Goal: Transaction & Acquisition: Subscribe to service/newsletter

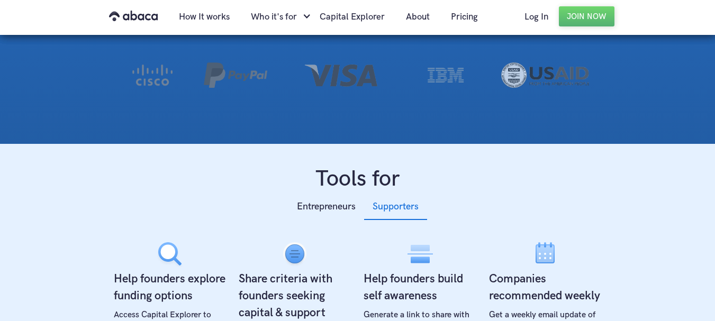
scroll to position [264, 0]
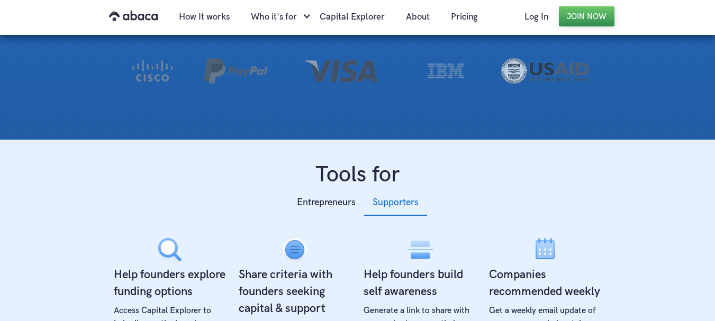
click at [584, 14] on link "Join Now" at bounding box center [587, 16] width 56 height 20
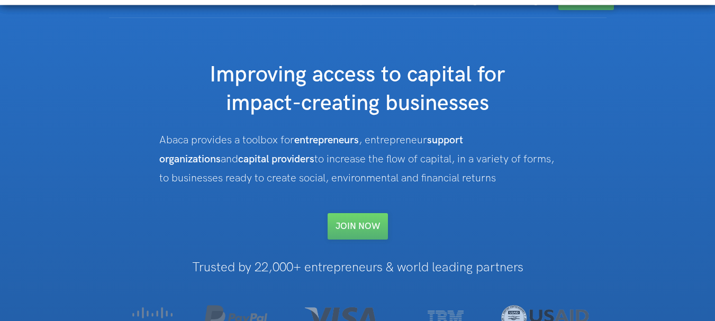
scroll to position [0, 0]
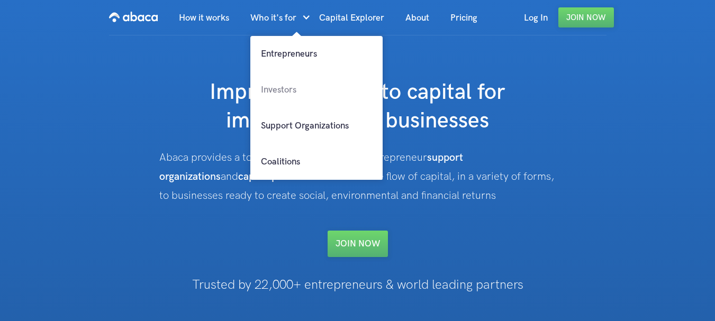
click at [294, 89] on link "Investors" at bounding box center [316, 90] width 132 height 36
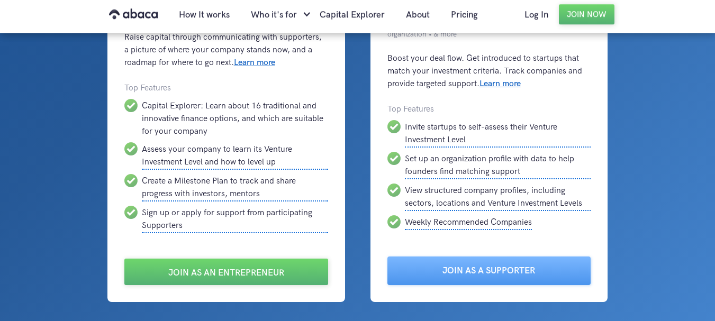
scroll to position [106, 0]
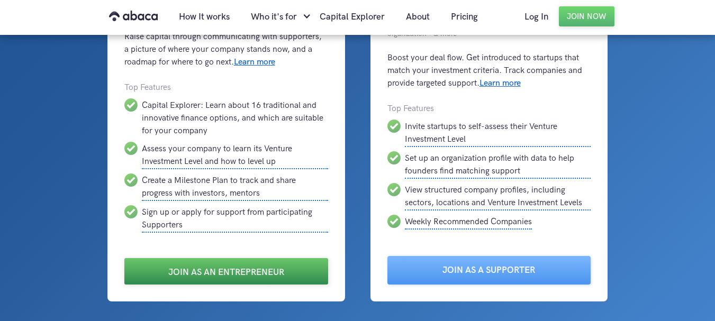
click at [241, 272] on link "Join as an Entrepreneur" at bounding box center [226, 271] width 204 height 26
